Goal: Find specific page/section: Find specific page/section

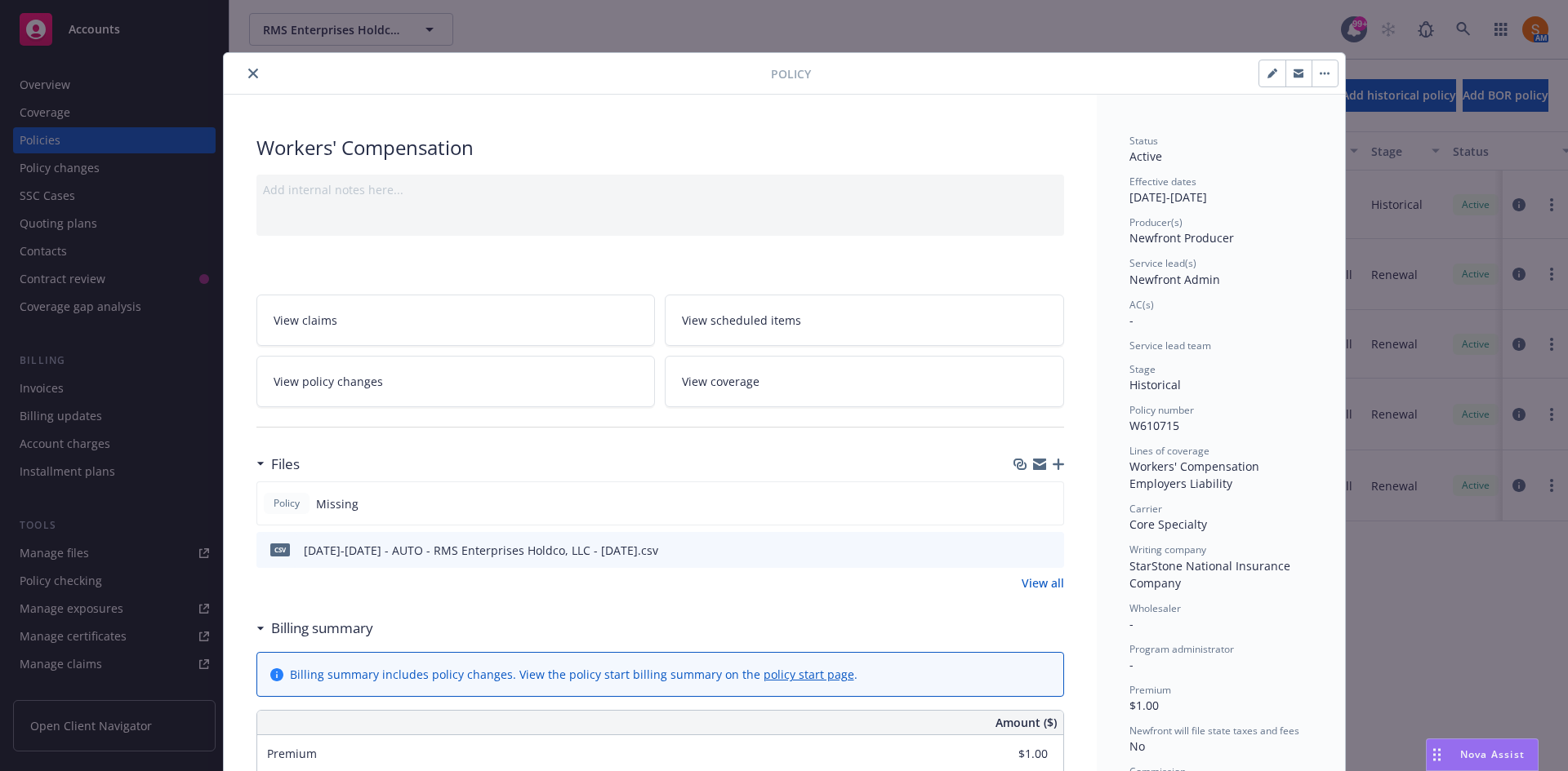
click at [248, 73] on icon "close" at bounding box center [253, 73] width 10 height 10
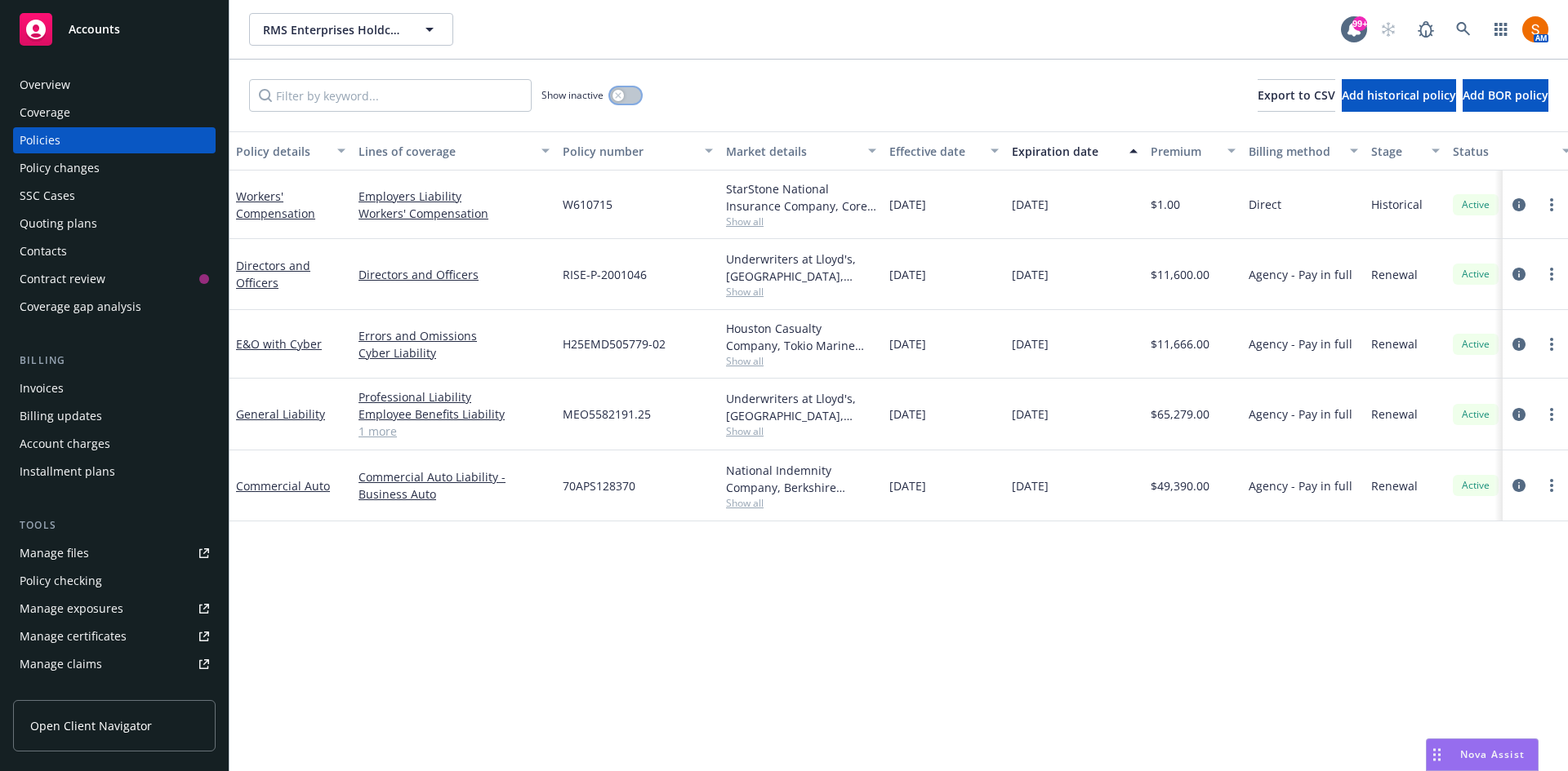
click at [630, 97] on button "button" at bounding box center [624, 96] width 31 height 17
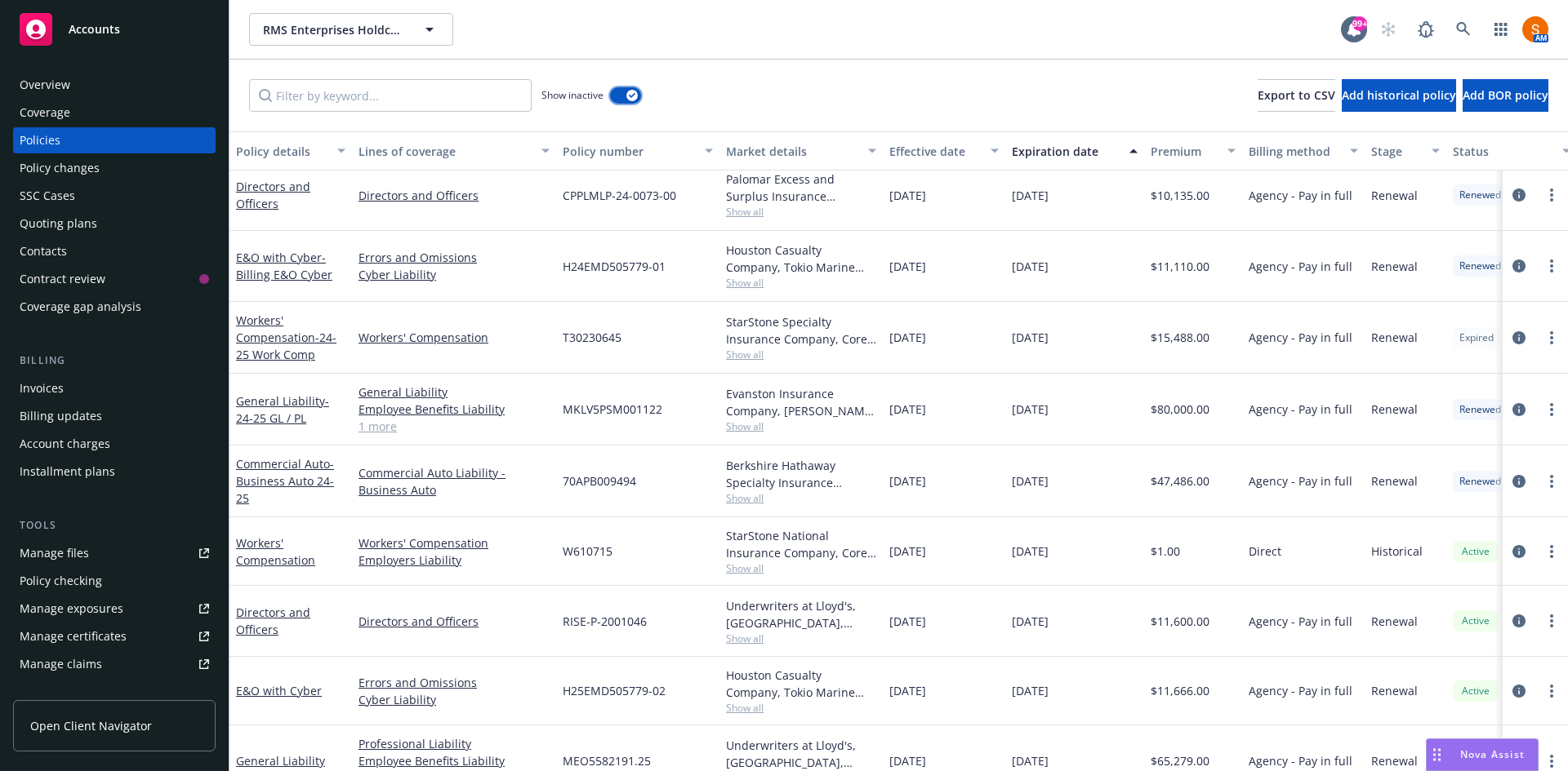
scroll to position [467, 0]
click at [1512, 338] on icon "circleInformation" at bounding box center [1519, 339] width 13 height 13
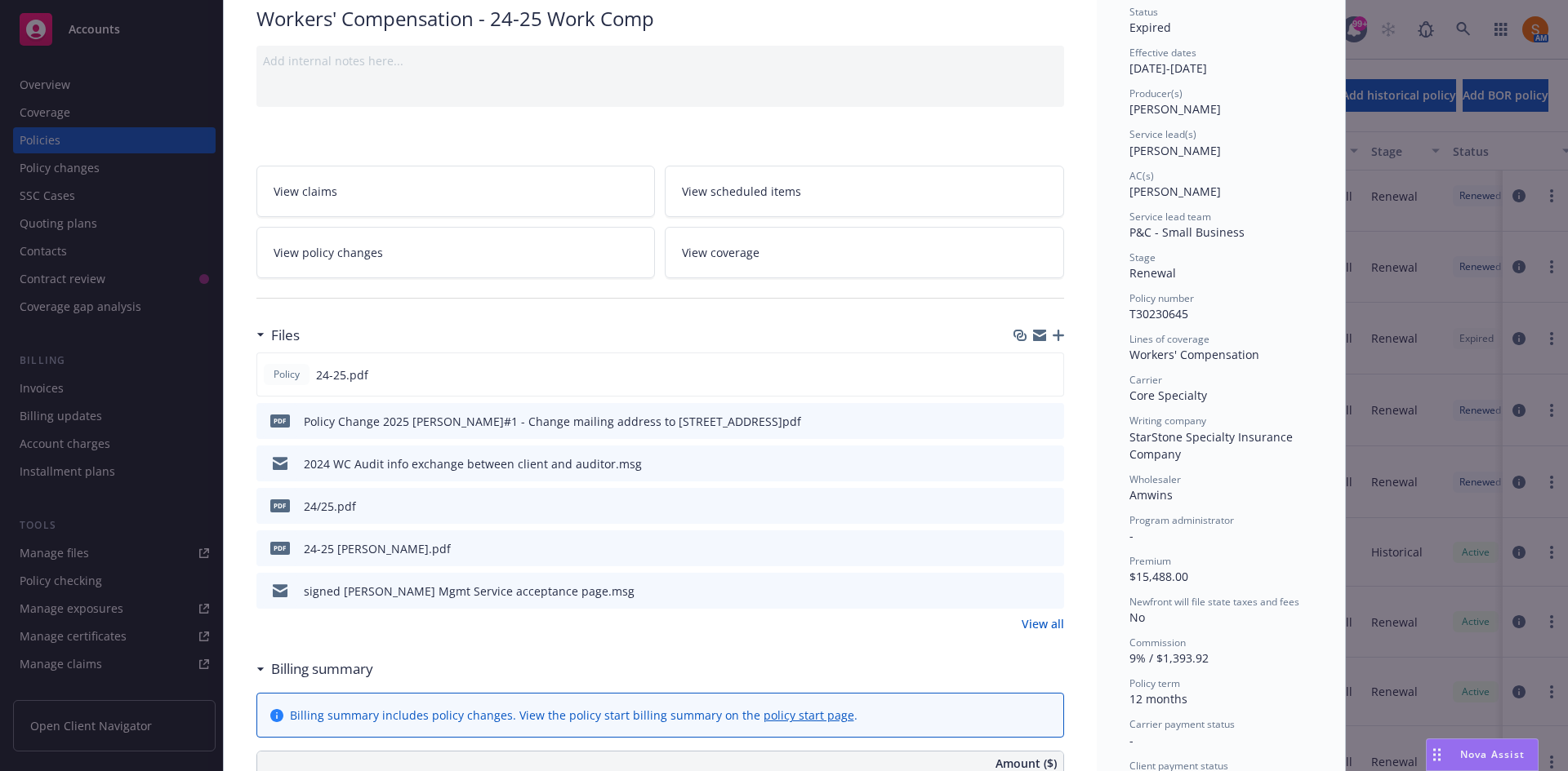
scroll to position [130, 0]
click at [1031, 616] on link "View all" at bounding box center [1043, 623] width 43 height 17
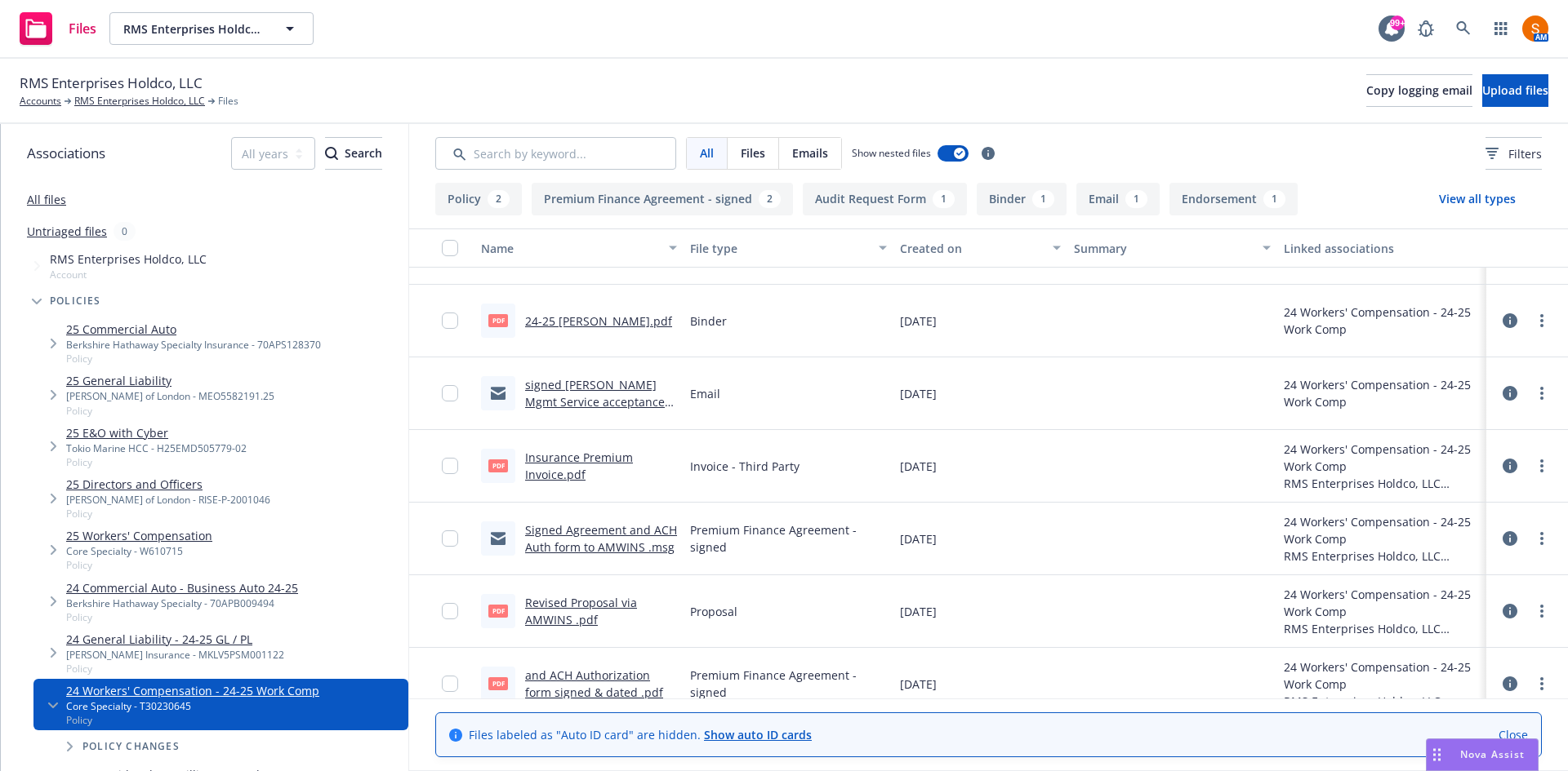
scroll to position [436, 0]
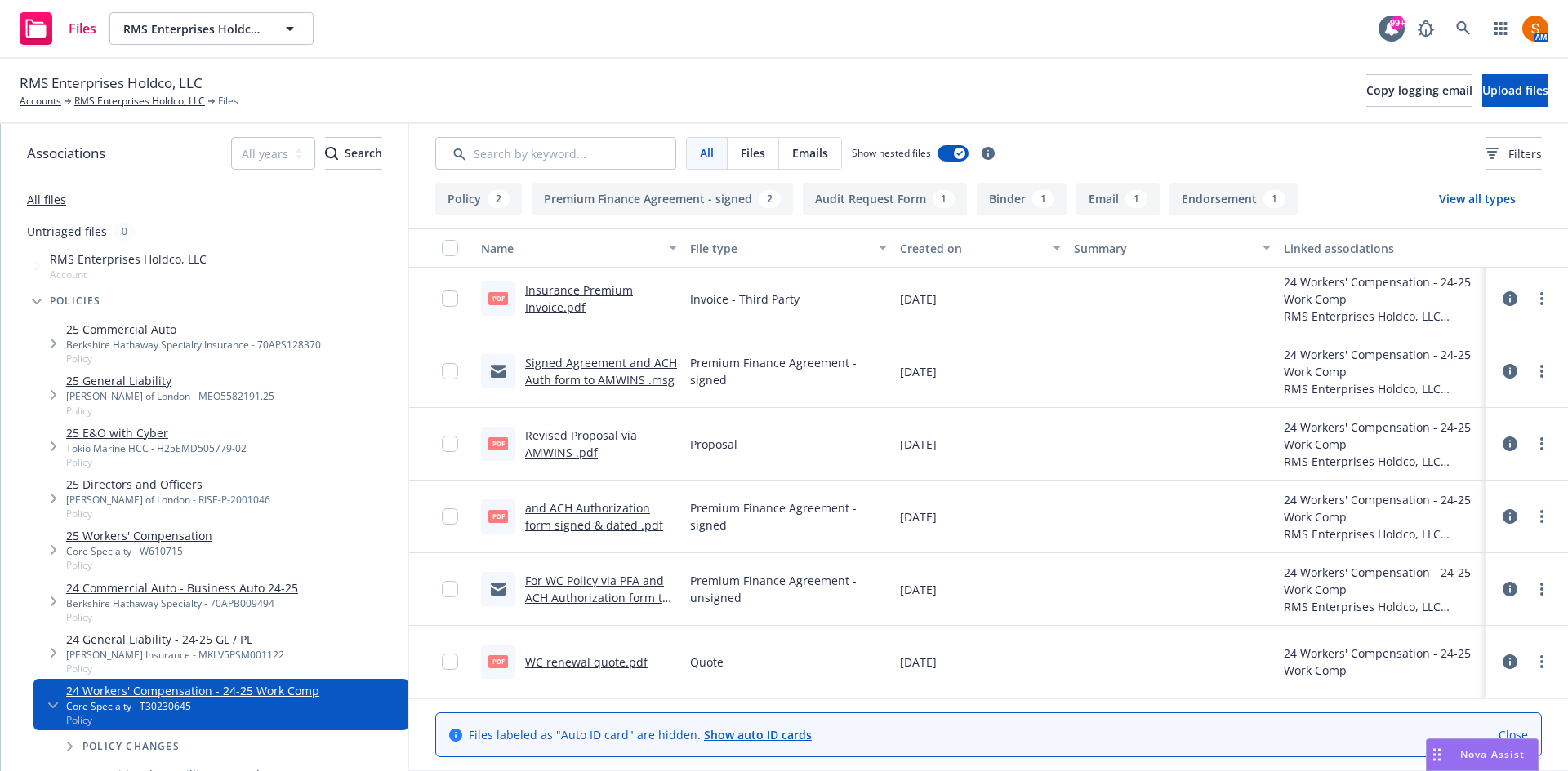
click at [614, 590] on link "For WC Policy via PFA and ACH Authorization form to insured to sign .msg" at bounding box center [596, 598] width 143 height 50
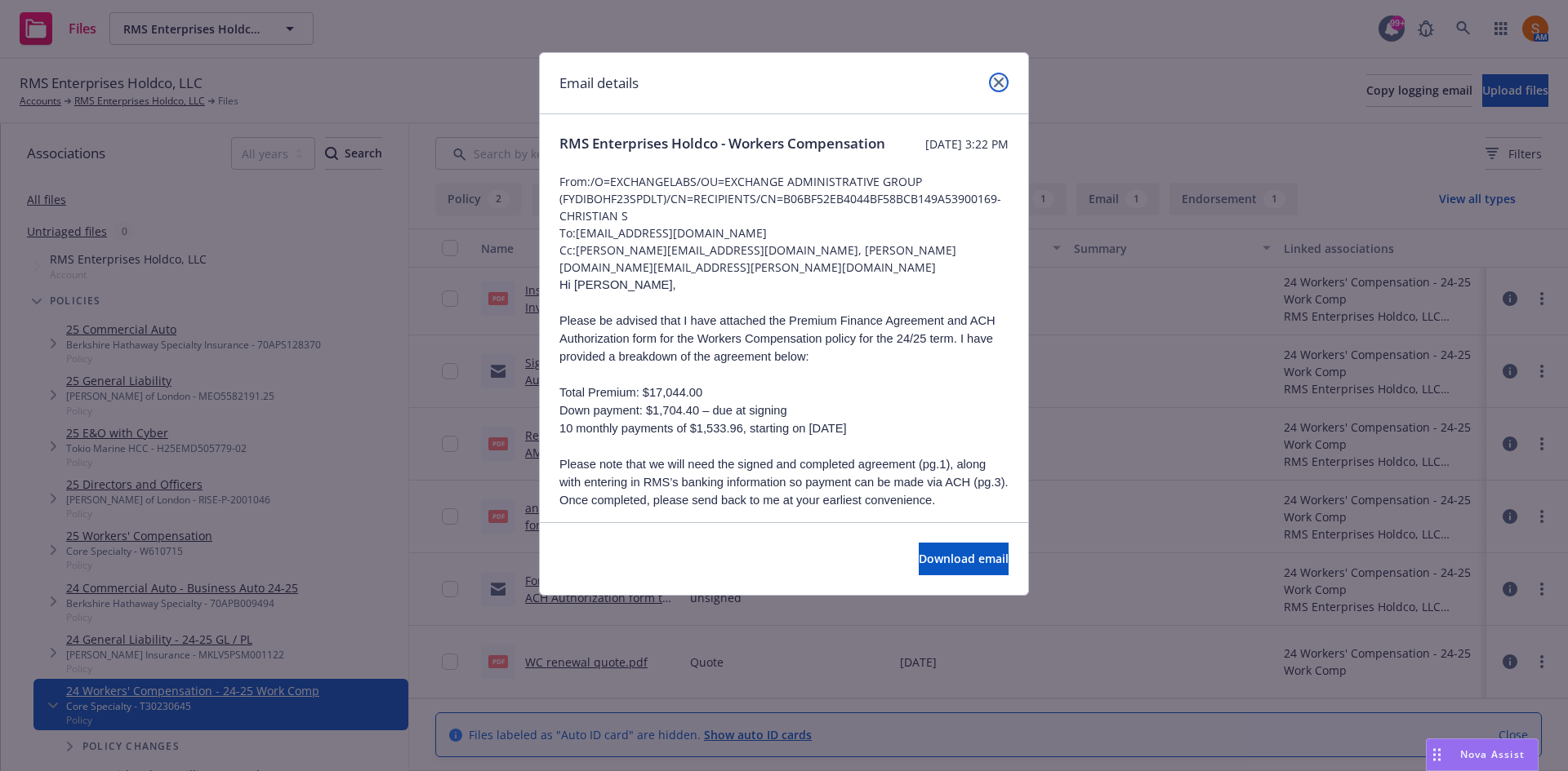
click at [1000, 87] on link "close" at bounding box center [998, 82] width 20 height 20
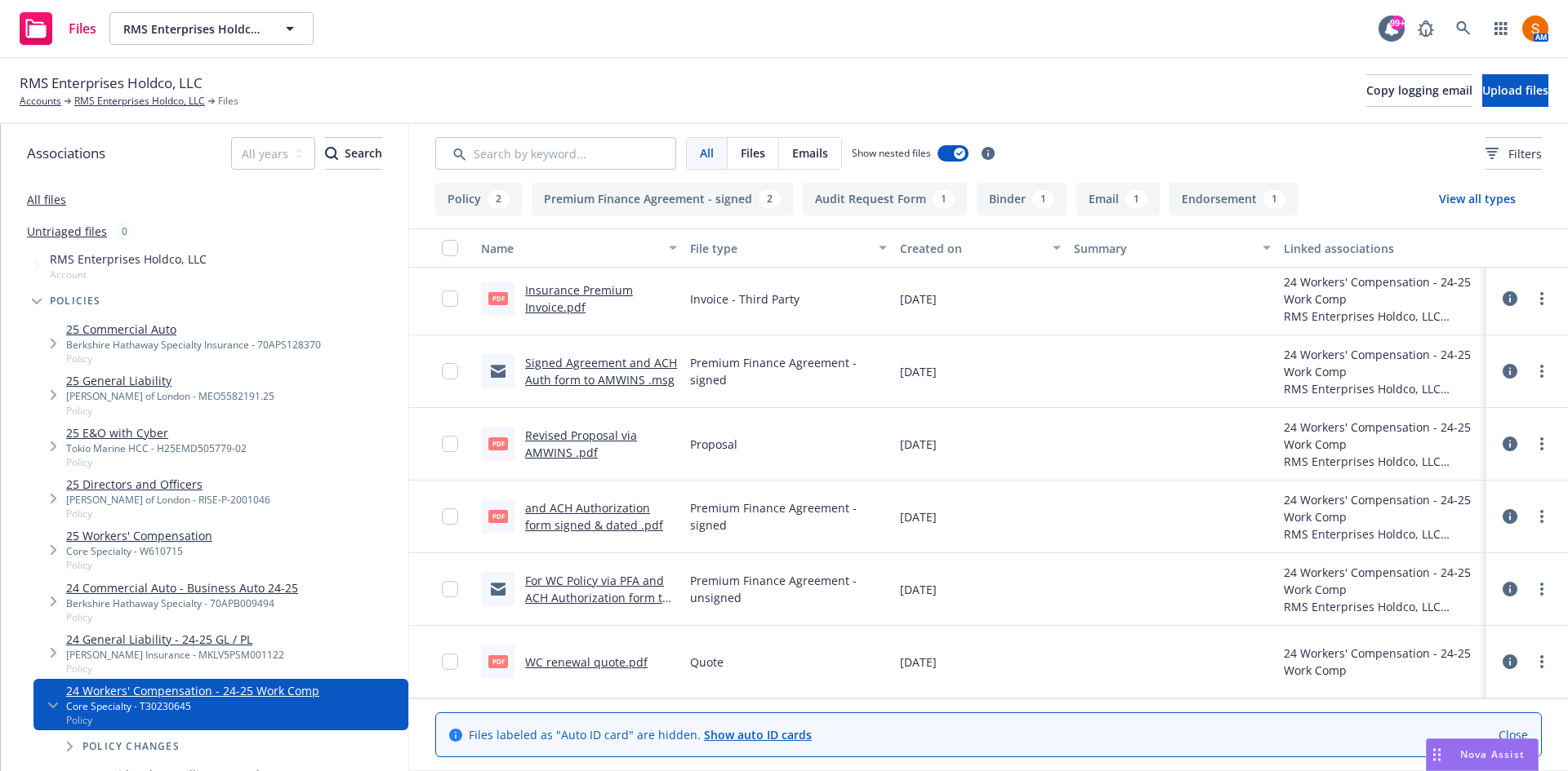
click at [620, 392] on div "Signed Agreement and ACH Auth form to AMWINS .msg" at bounding box center [579, 372] width 209 height 73
click at [621, 383] on link "Signed Agreement and ACH Auth form to AMWINS .msg" at bounding box center [600, 371] width 152 height 33
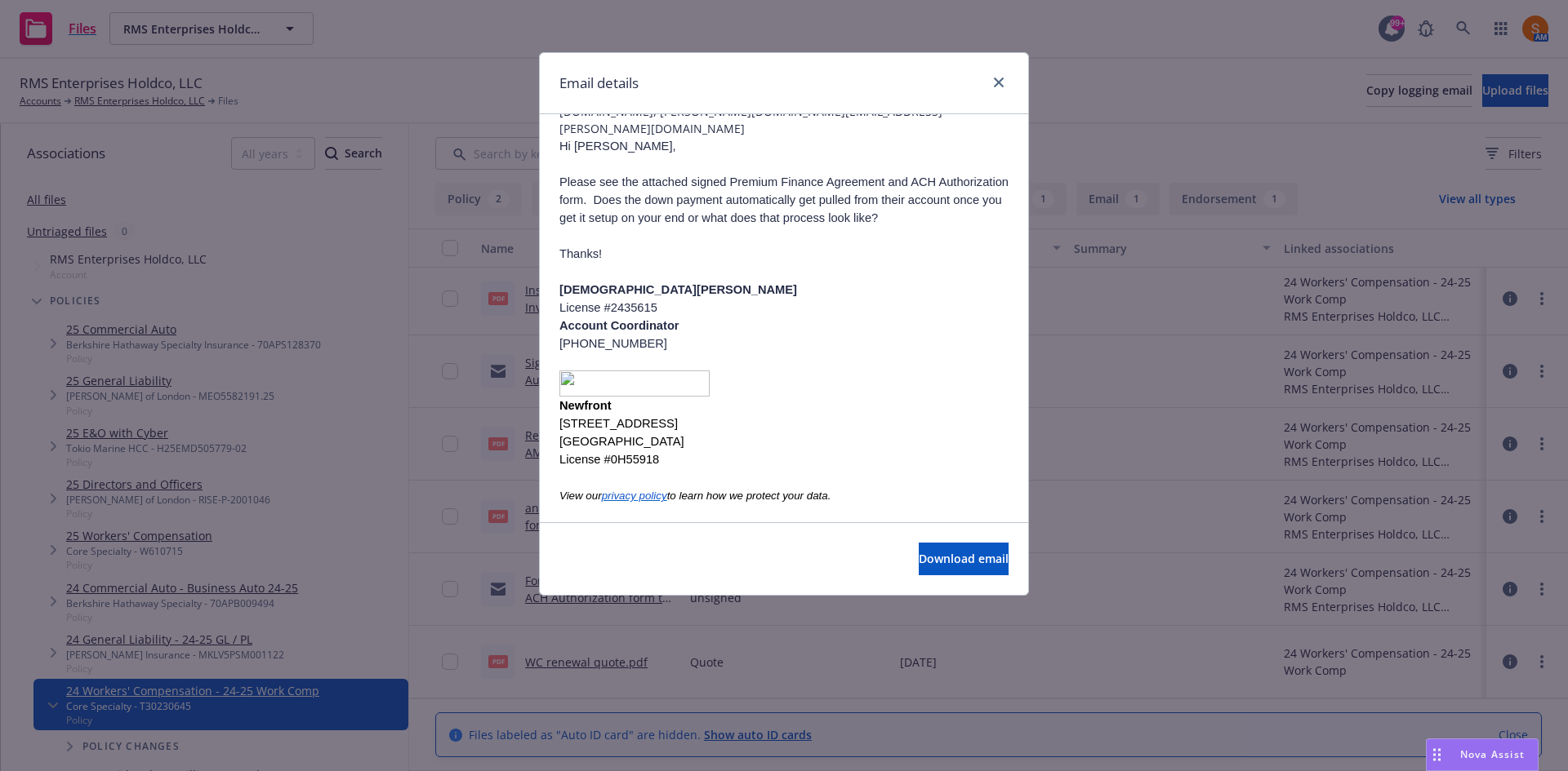
scroll to position [198, 0]
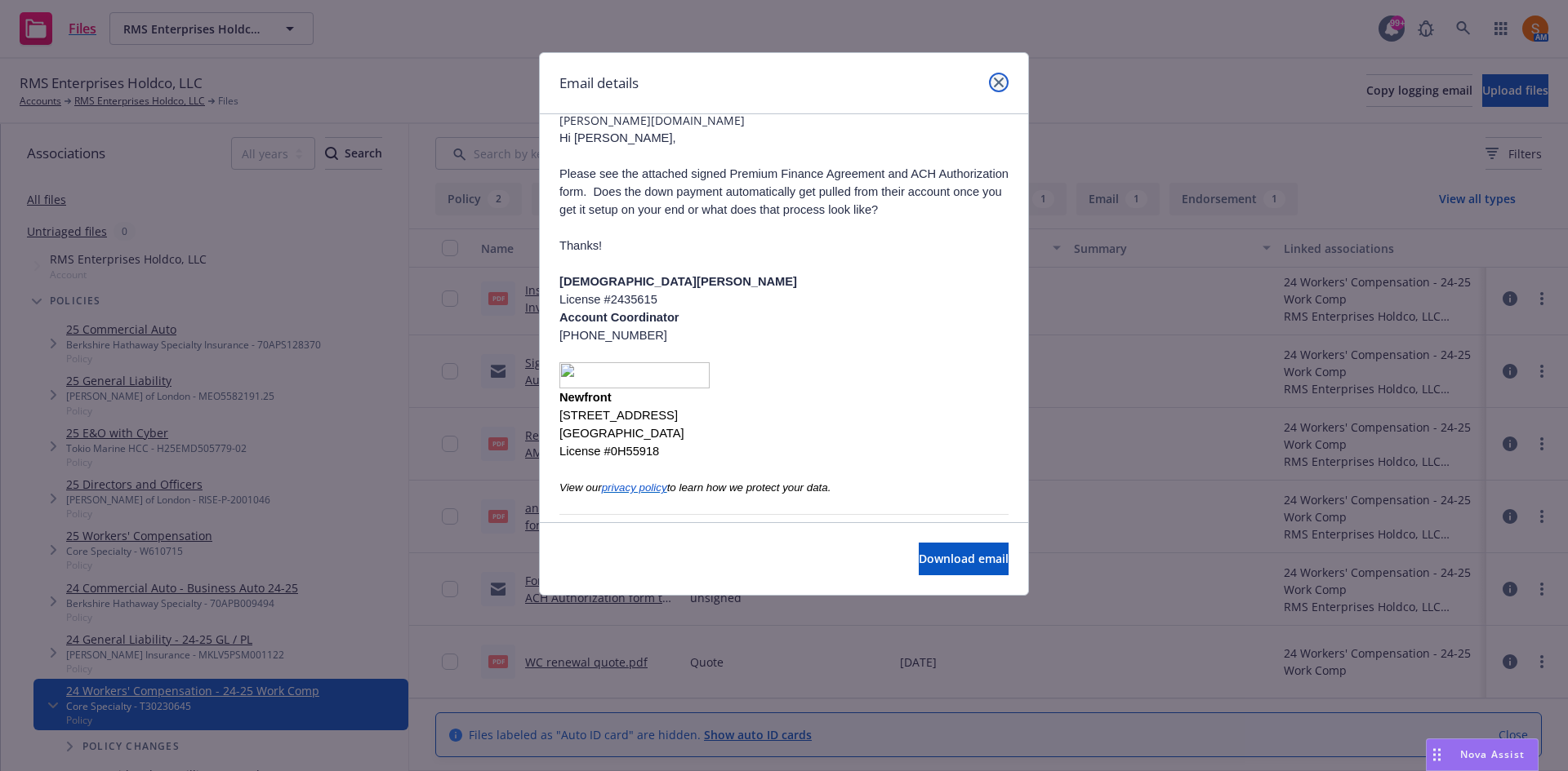
click at [1000, 83] on link "close" at bounding box center [998, 82] width 20 height 20
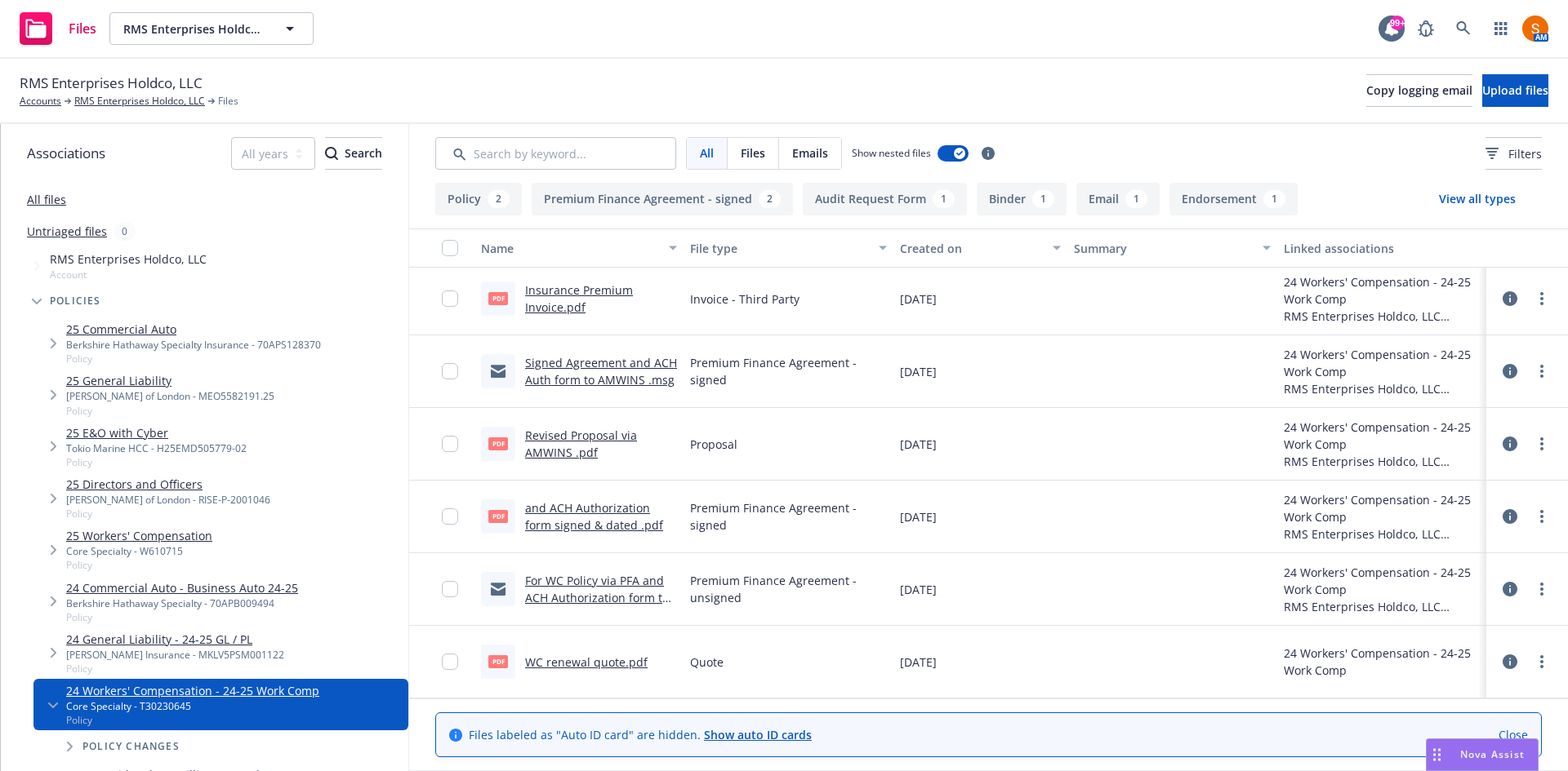
click at [581, 456] on link "Revised Proposal via AMWINS .pdf" at bounding box center [581, 444] width 112 height 33
click at [623, 377] on link "Signed Agreement and ACH Auth form to AMWINS .msg" at bounding box center [600, 371] width 152 height 33
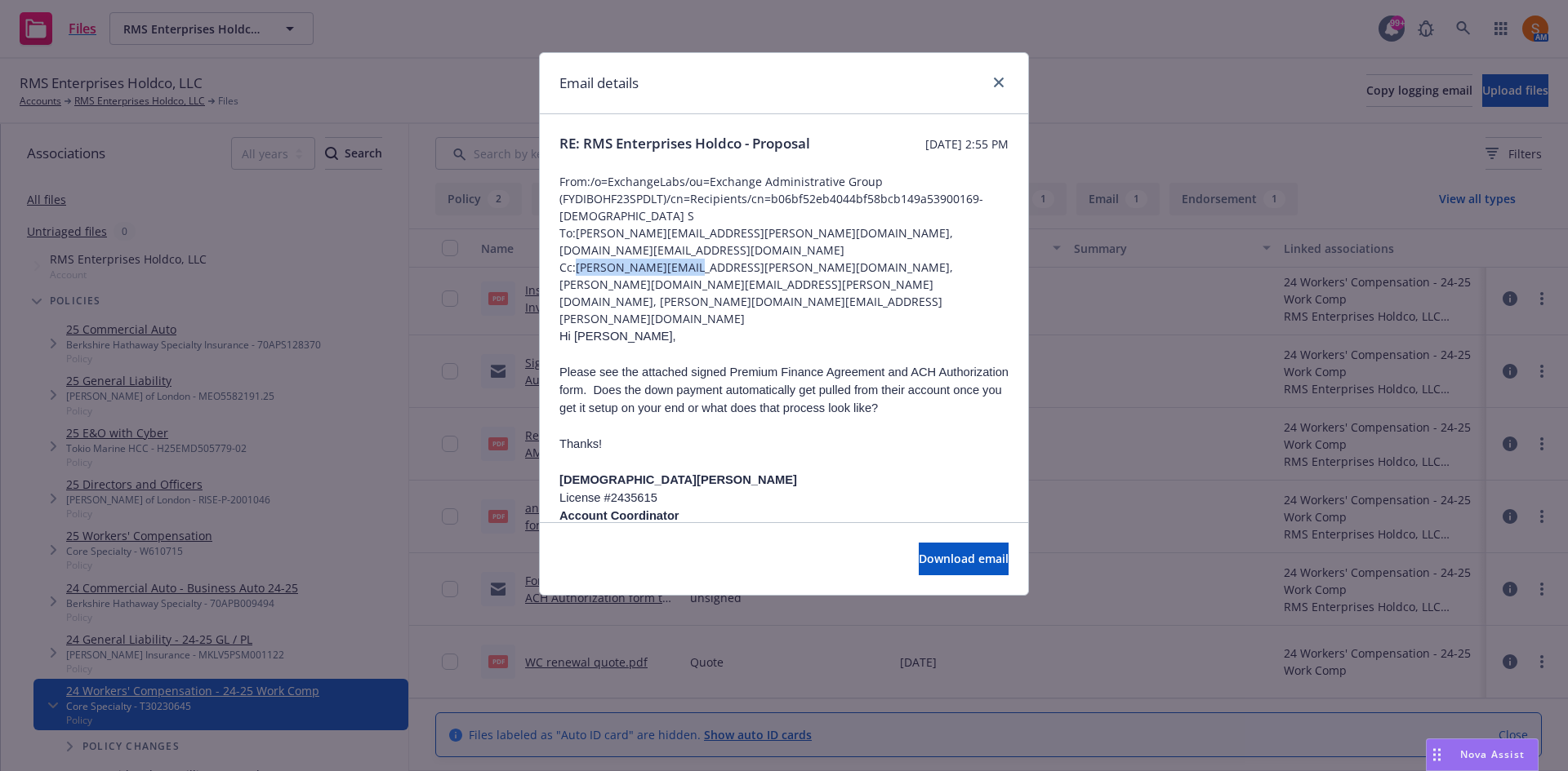
drag, startPoint x: 693, startPoint y: 271, endPoint x: 572, endPoint y: 266, distance: 121.1
click at [572, 266] on span "Cc: [PERSON_NAME][EMAIL_ADDRESS][PERSON_NAME][DOMAIN_NAME], [PERSON_NAME][DOMAI…" at bounding box center [784, 293] width 449 height 69
copy span "[PERSON_NAME][EMAIL_ADDRESS][PERSON_NAME][DOMAIN_NAME]"
click at [997, 86] on icon "close" at bounding box center [998, 82] width 10 height 10
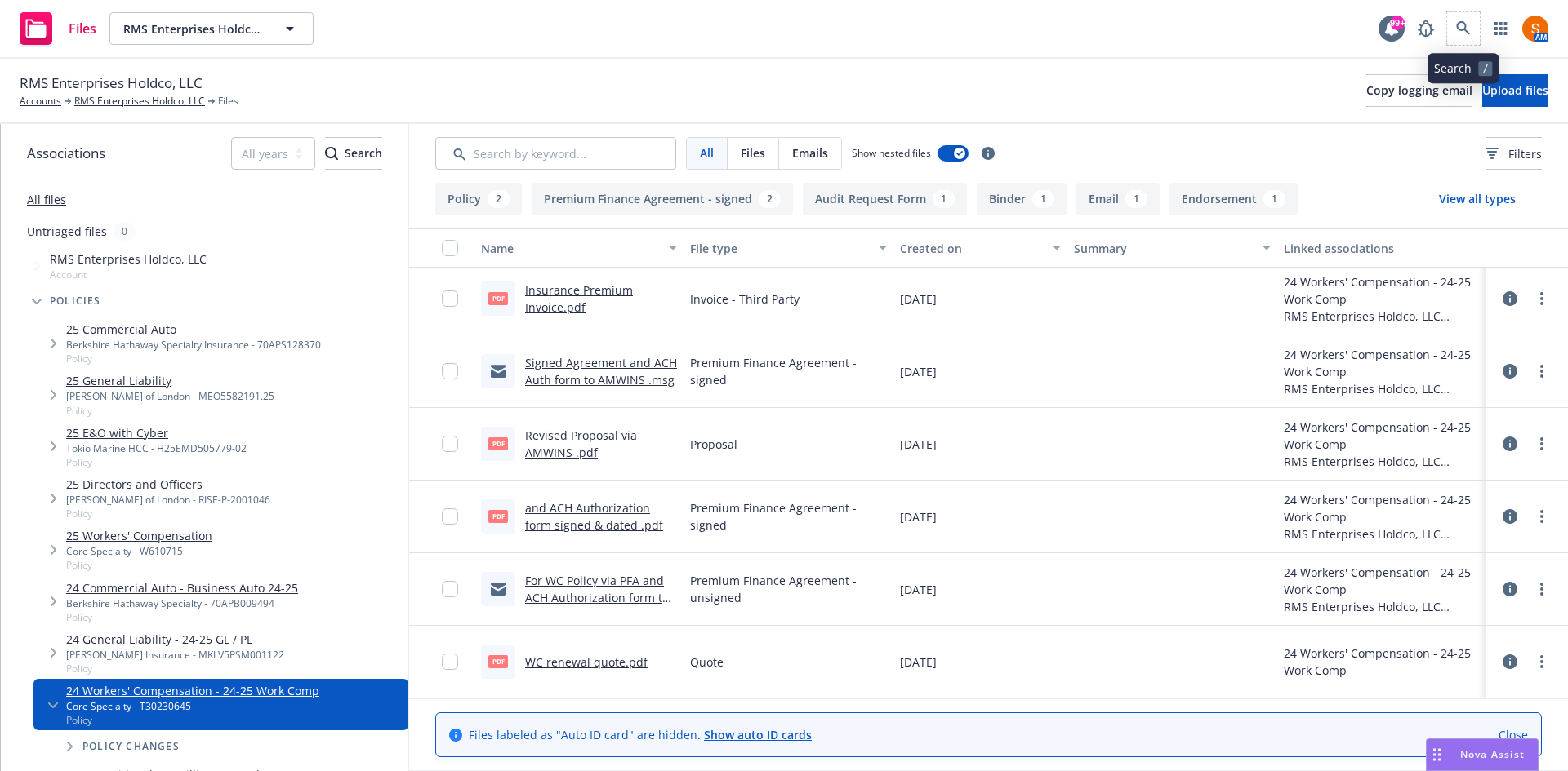
click at [1479, 36] on span at bounding box center [1463, 28] width 33 height 33
click at [1476, 36] on link at bounding box center [1463, 28] width 33 height 33
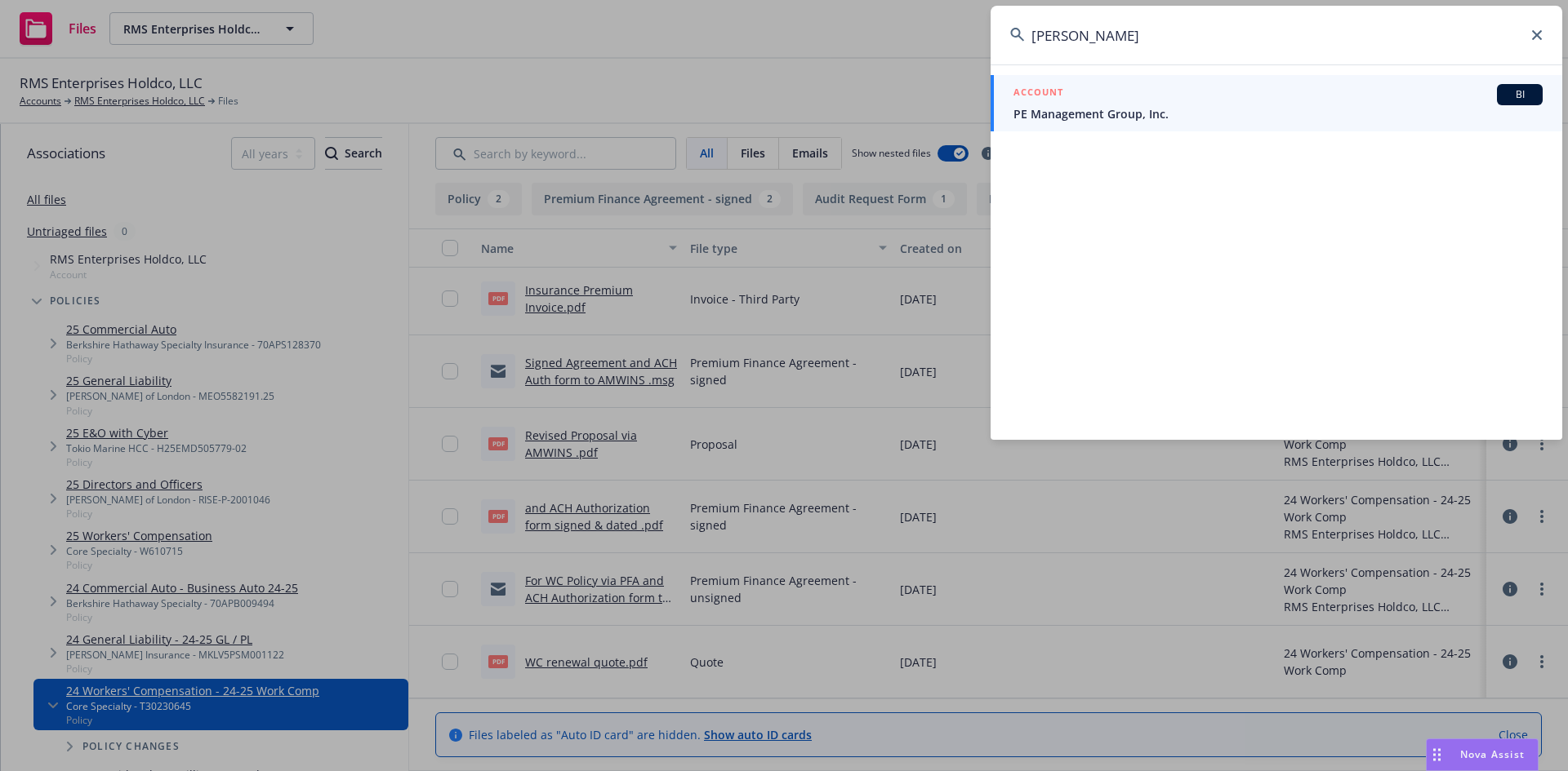
click at [1125, 50] on input "[PERSON_NAME]" at bounding box center [1276, 34] width 571 height 59
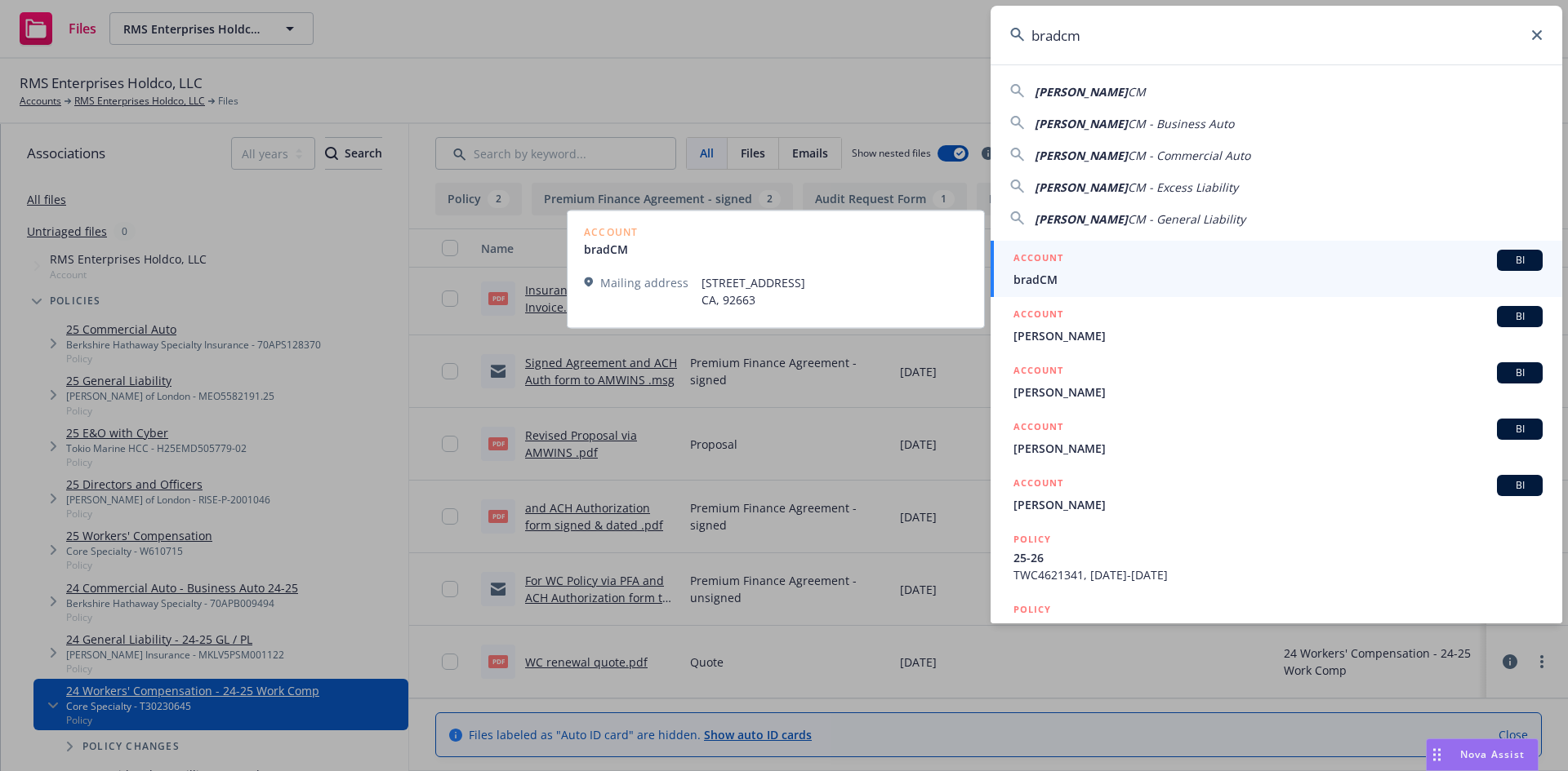
type input "bradcm"
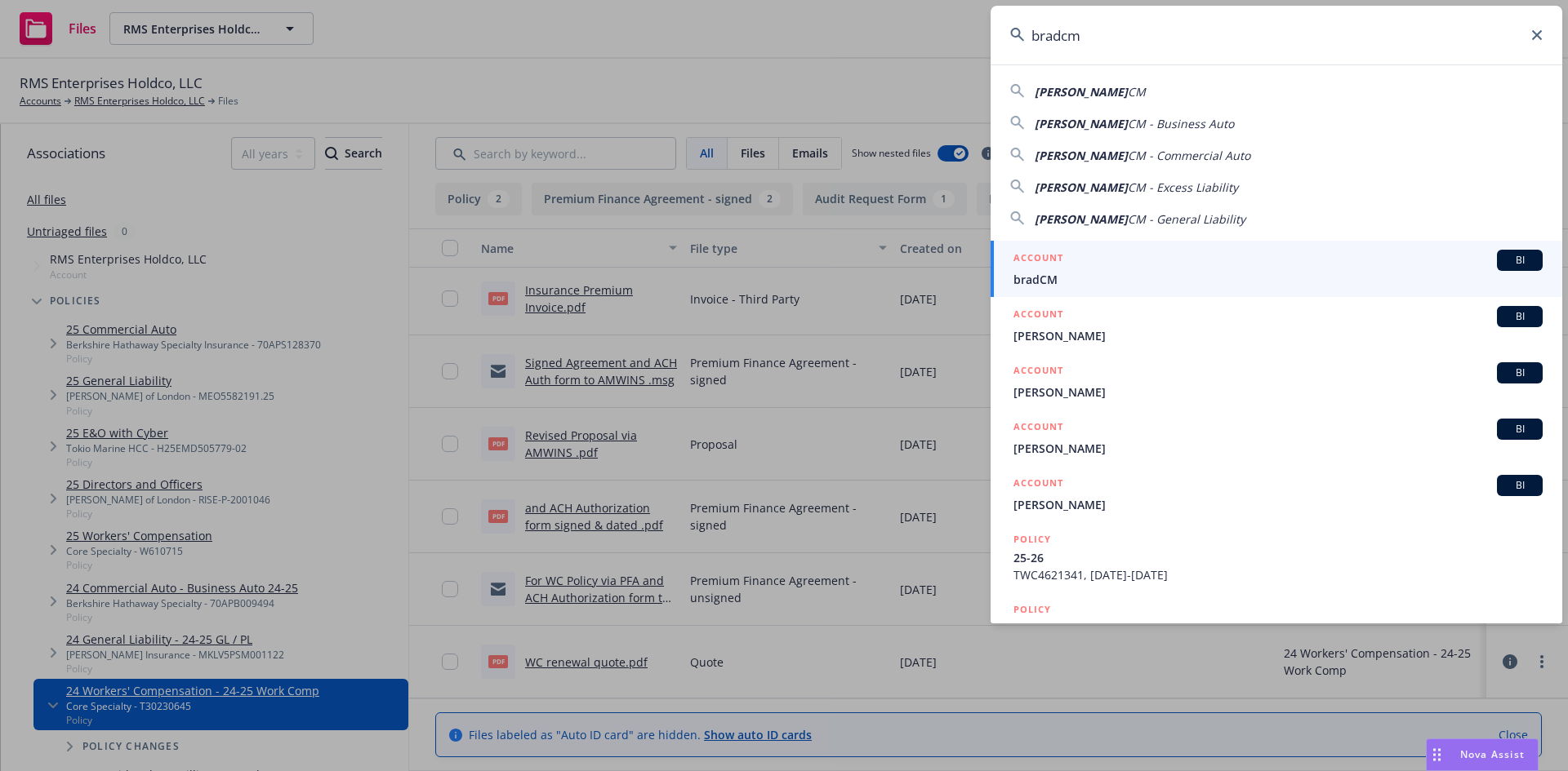
click at [1089, 276] on span "bradCM" at bounding box center [1278, 279] width 529 height 17
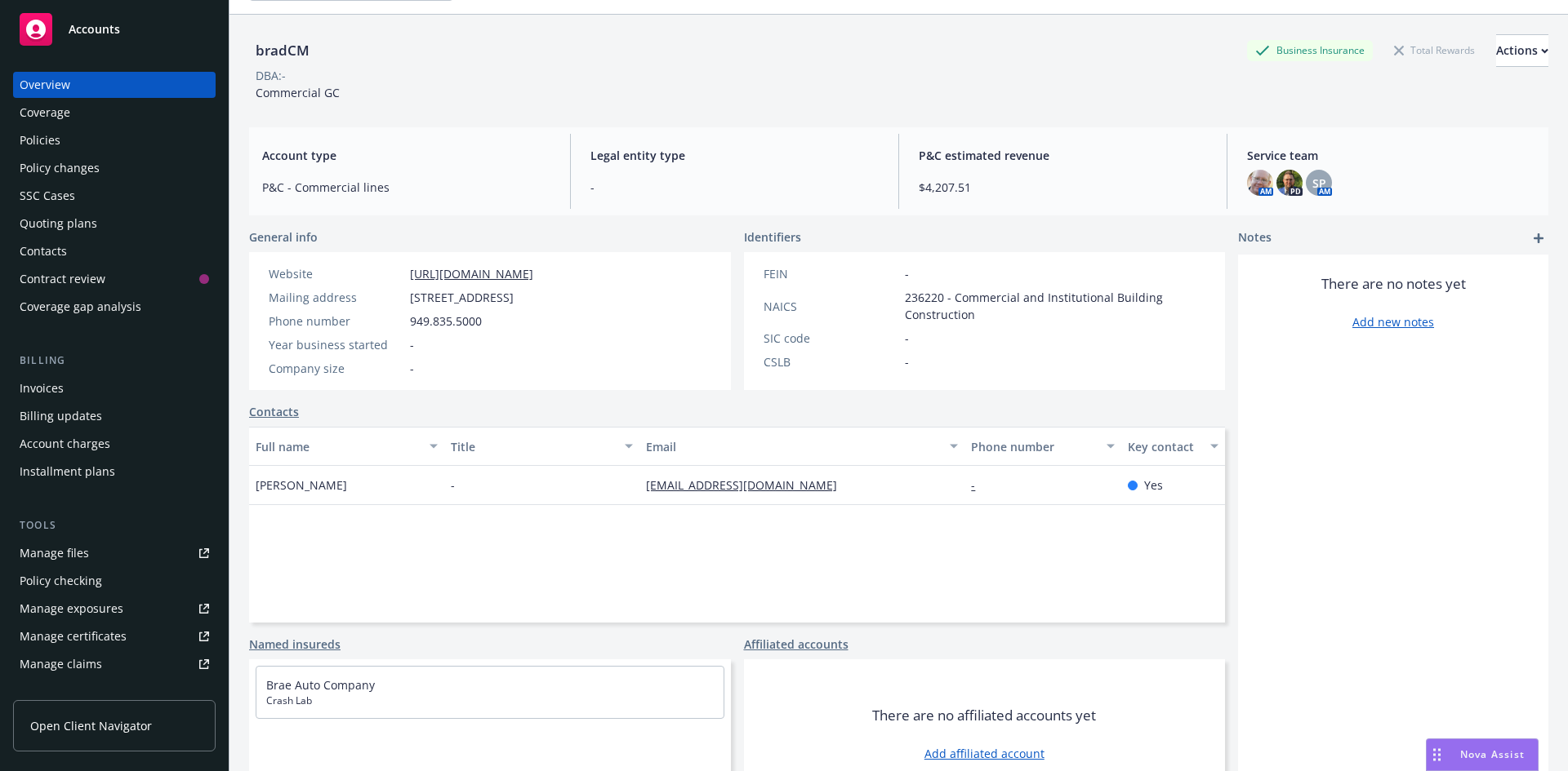
scroll to position [46, 0]
